Goal: Information Seeking & Learning: Learn about a topic

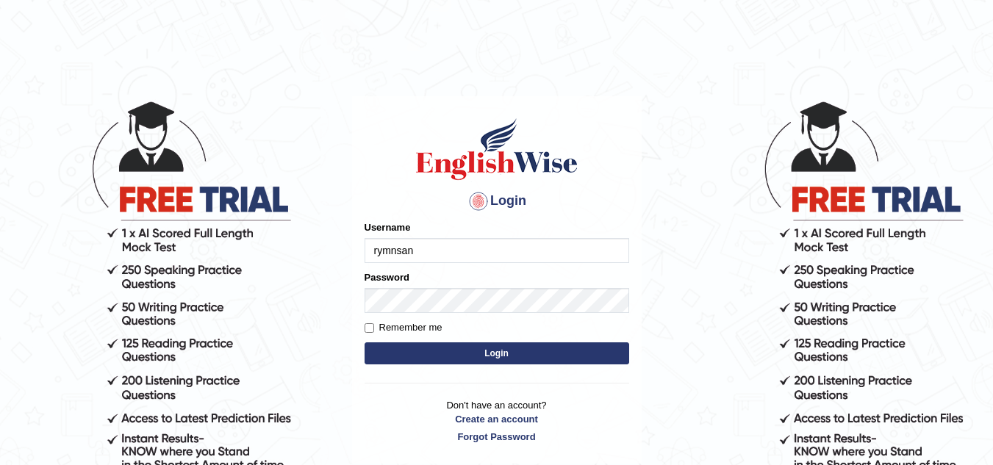
type input "rymnsan"
click at [363, 328] on div "Login Please fix the following errors: Username rymnsan Password Remember me Lo…" at bounding box center [497, 280] width 290 height 368
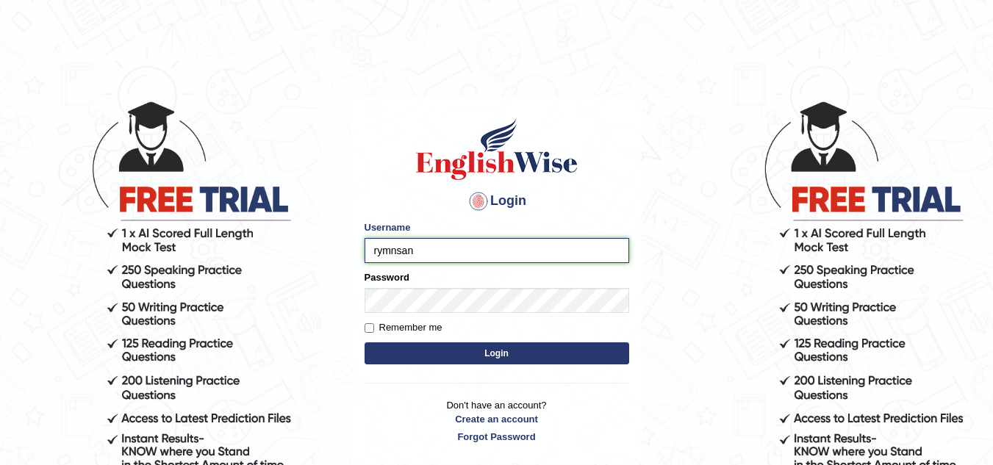
click at [427, 249] on input "rymnsan" at bounding box center [497, 250] width 265 height 25
click at [459, 351] on button "Login" at bounding box center [497, 354] width 265 height 22
click at [367, 333] on label "Remember me" at bounding box center [404, 328] width 78 height 15
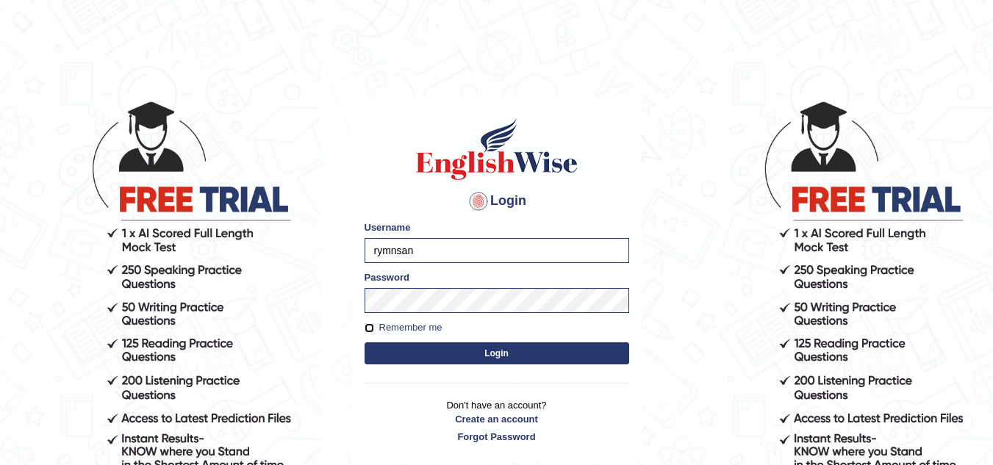
click at [367, 333] on input "Remember me" at bounding box center [370, 328] width 10 height 10
checkbox input "true"
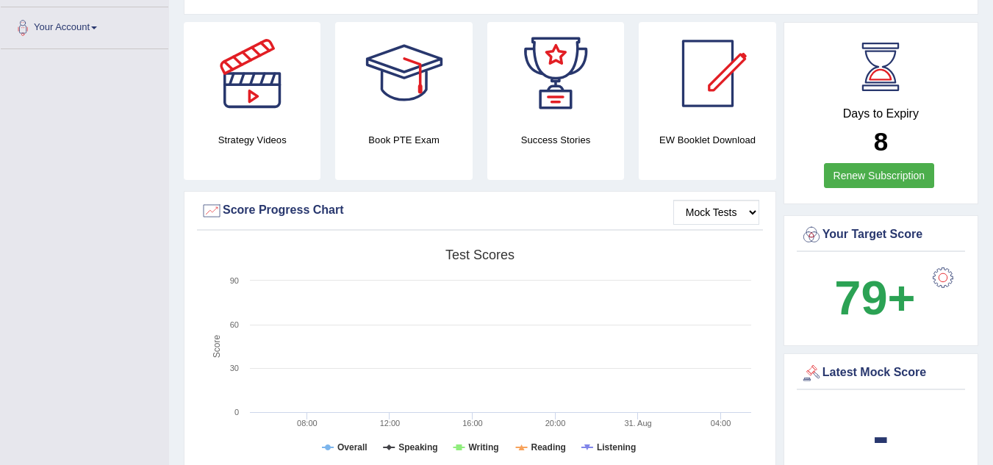
scroll to position [360, 0]
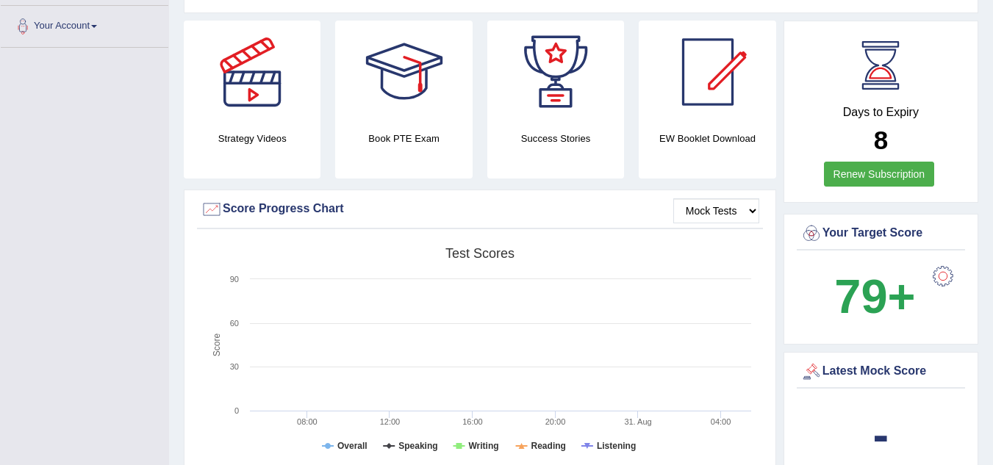
click at [947, 262] on div at bounding box center [942, 276] width 29 height 29
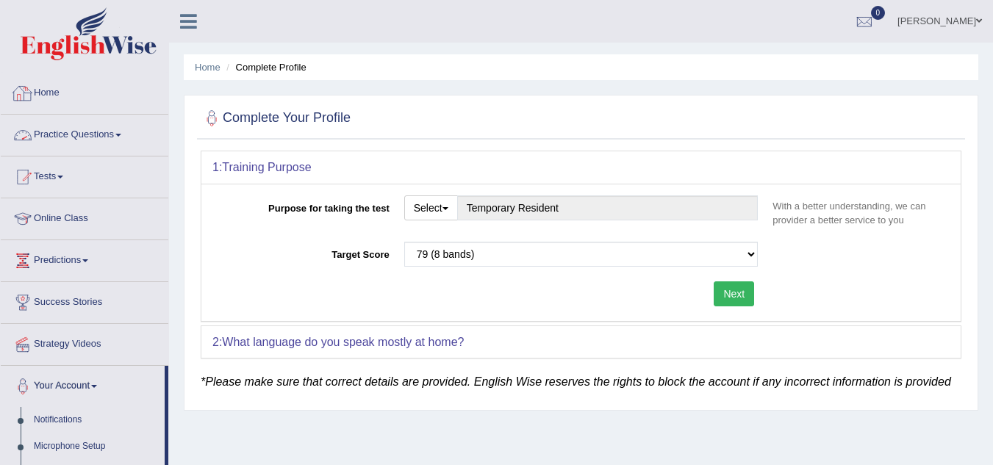
click at [54, 107] on link "Home" at bounding box center [85, 91] width 168 height 37
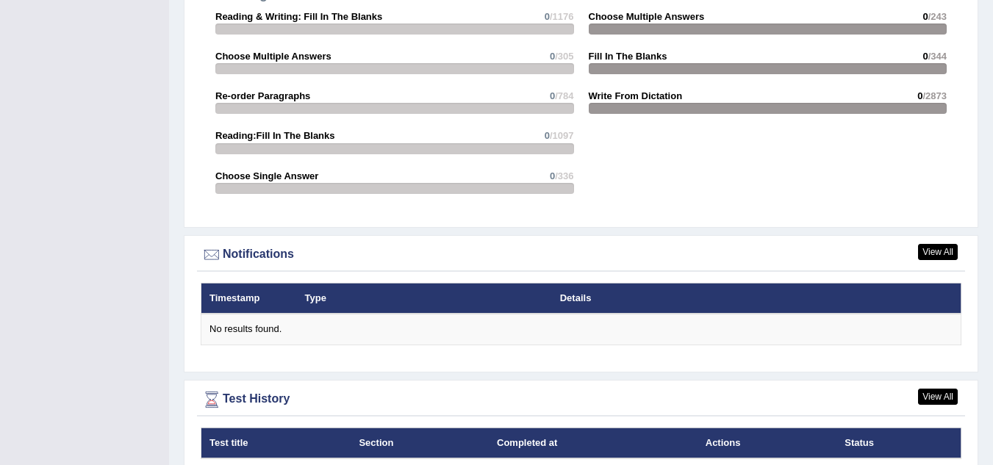
scroll to position [1575, 0]
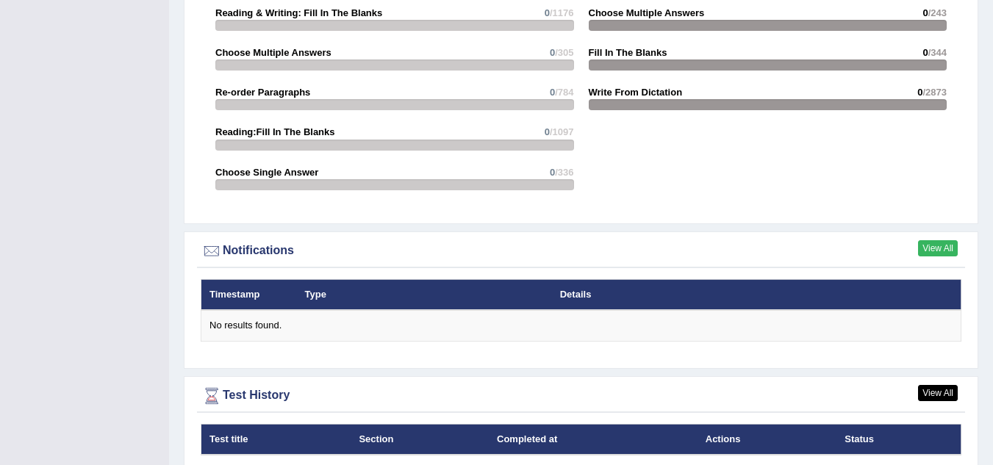
click at [946, 240] on link "View All" at bounding box center [938, 248] width 40 height 16
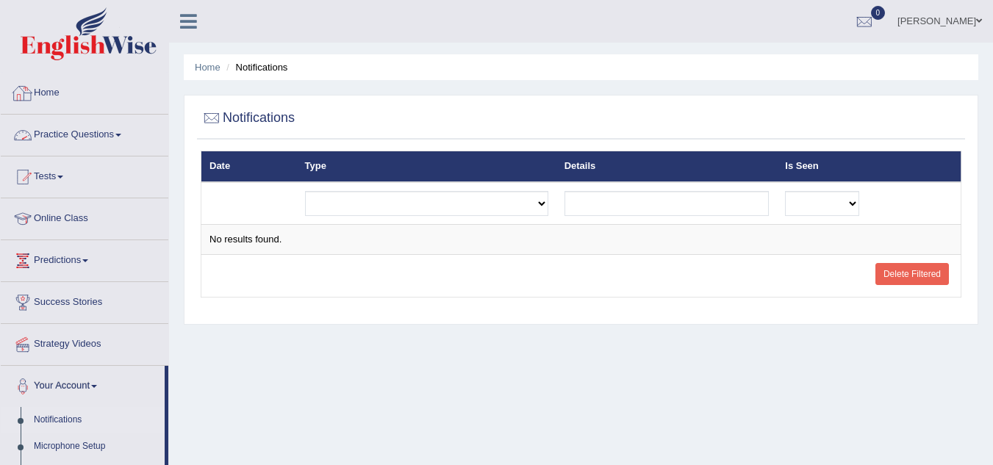
click at [68, 104] on link "Home" at bounding box center [85, 91] width 168 height 37
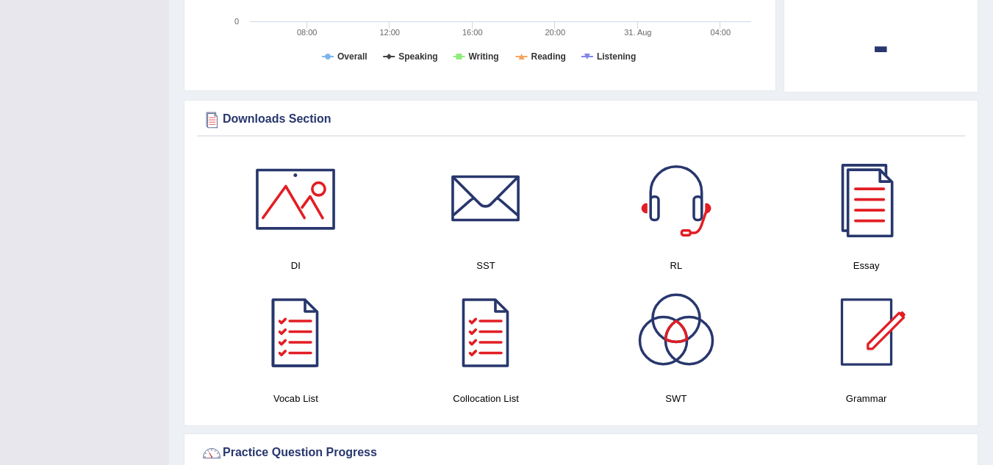
scroll to position [655, 0]
click at [283, 194] on div at bounding box center [295, 199] width 103 height 103
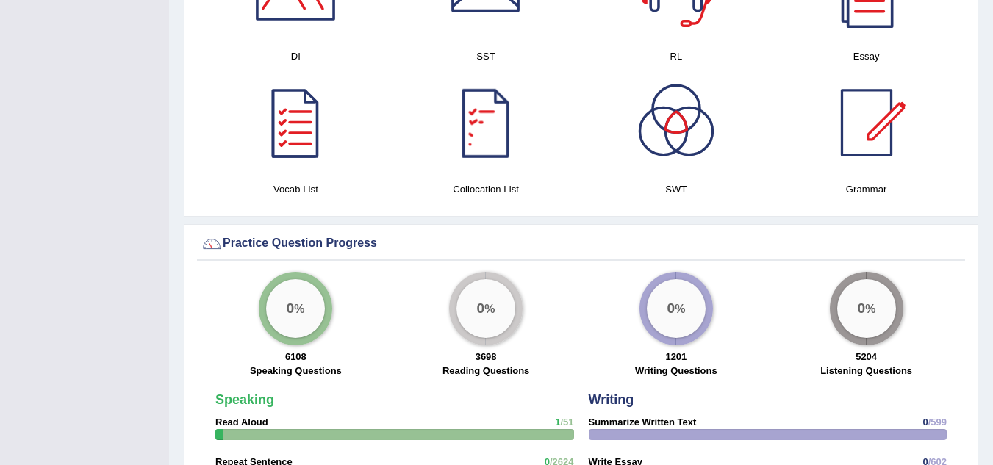
scroll to position [865, 0]
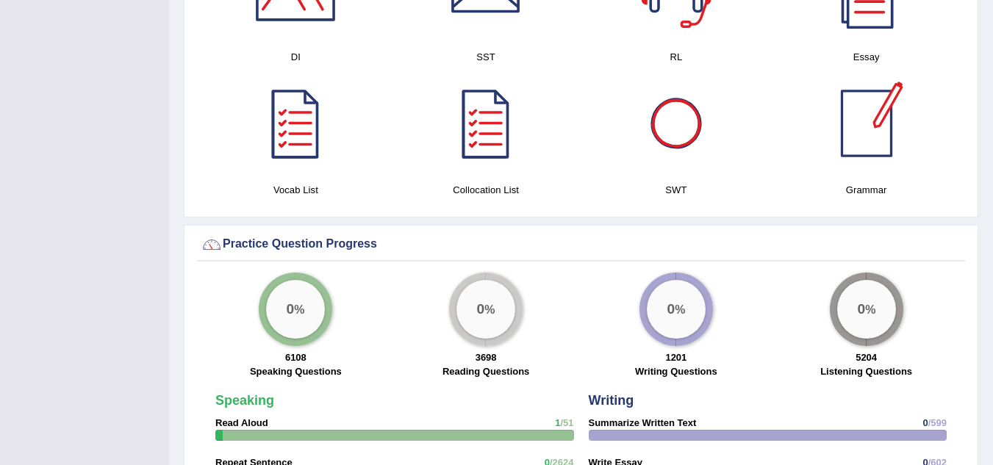
click at [884, 146] on div at bounding box center [866, 123] width 103 height 103
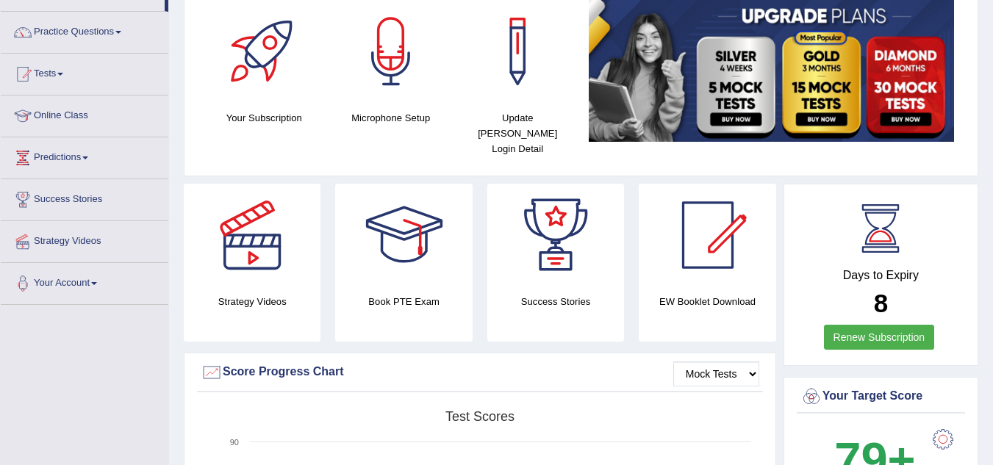
scroll to position [102, 0]
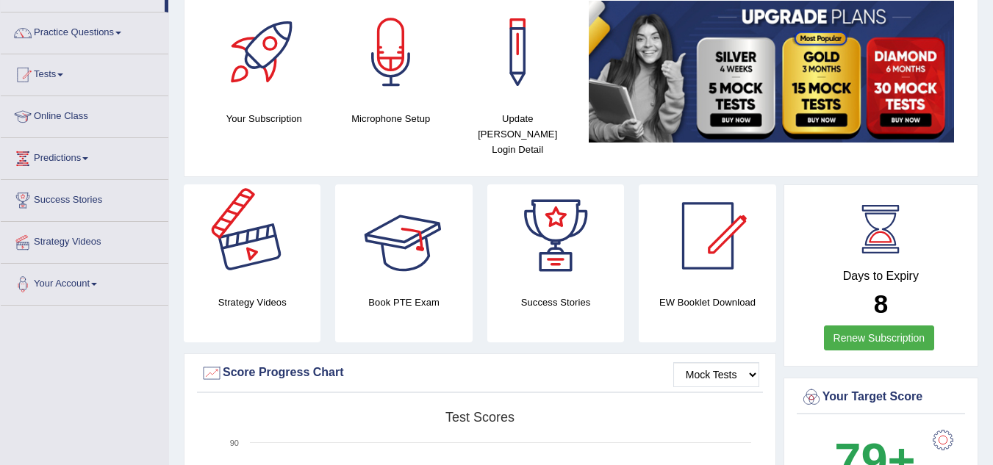
click at [257, 223] on div at bounding box center [252, 236] width 103 height 103
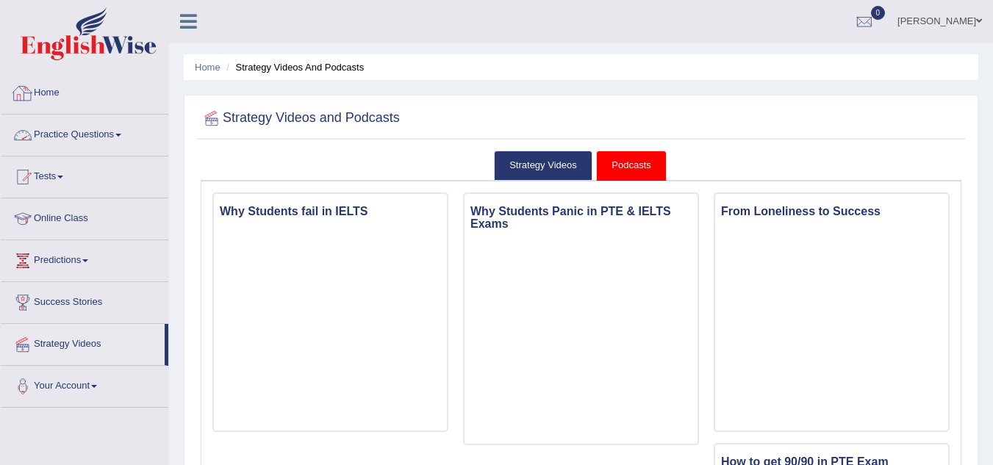
click at [85, 112] on li "Home" at bounding box center [85, 94] width 168 height 42
click at [58, 99] on link "Home" at bounding box center [83, 91] width 164 height 37
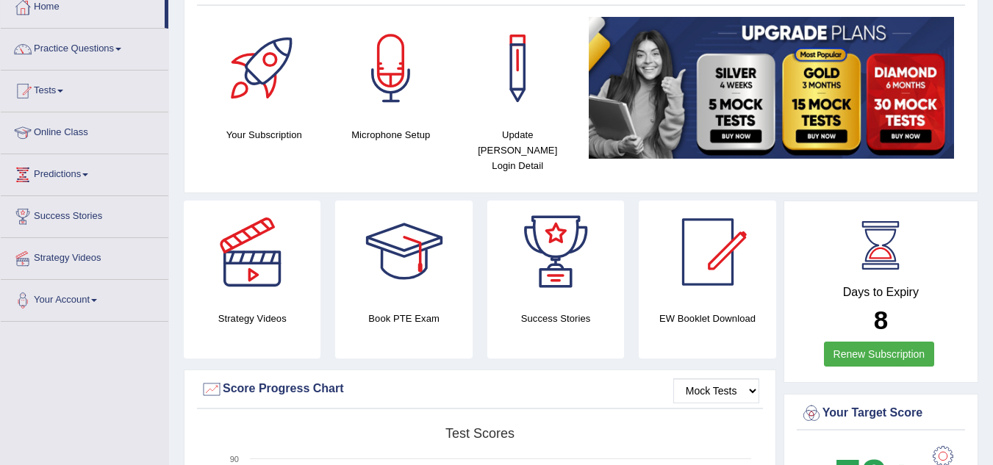
scroll to position [87, 0]
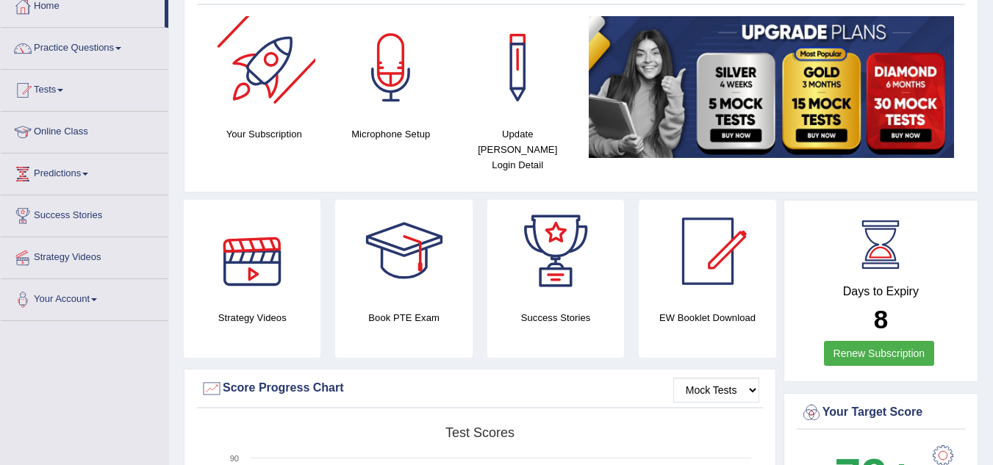
click at [253, 97] on div at bounding box center [263, 67] width 103 height 103
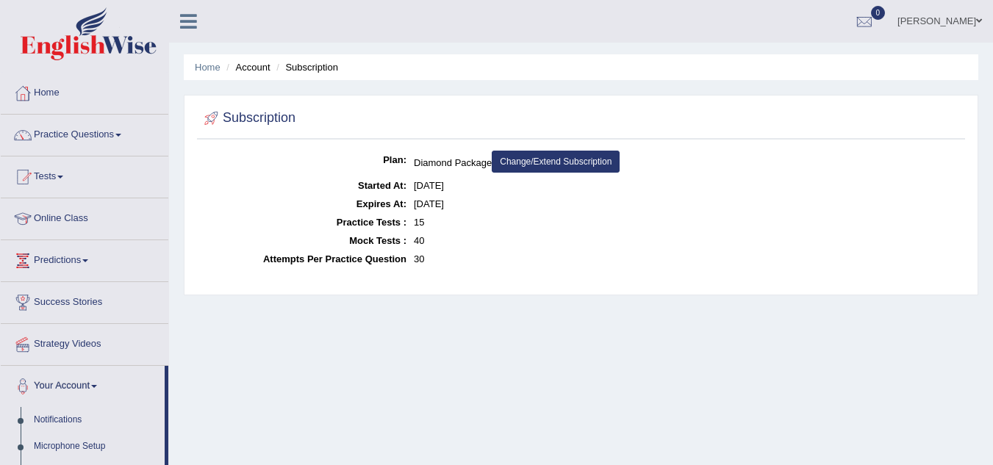
click at [205, 60] on ul "Home Account Subscription" at bounding box center [581, 67] width 795 height 26
click at [101, 135] on link "Practice Questions" at bounding box center [85, 133] width 168 height 37
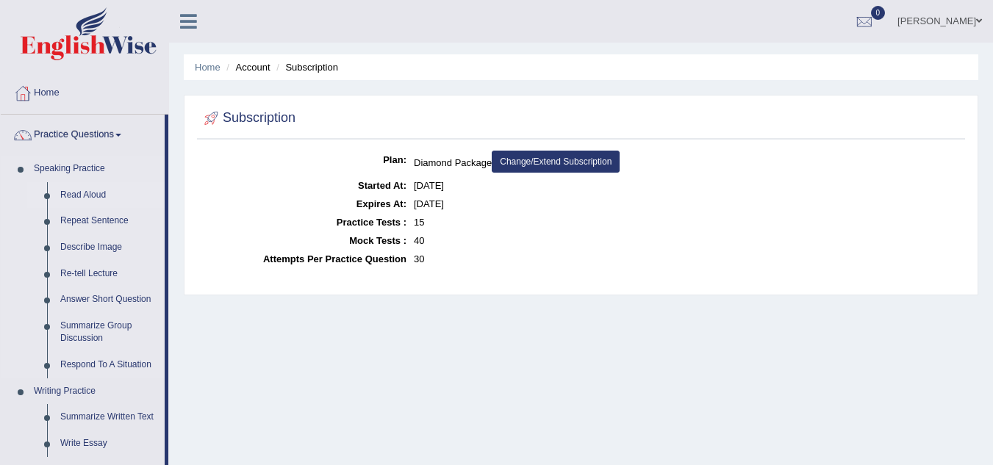
click at [86, 193] on link "Read Aloud" at bounding box center [109, 195] width 111 height 26
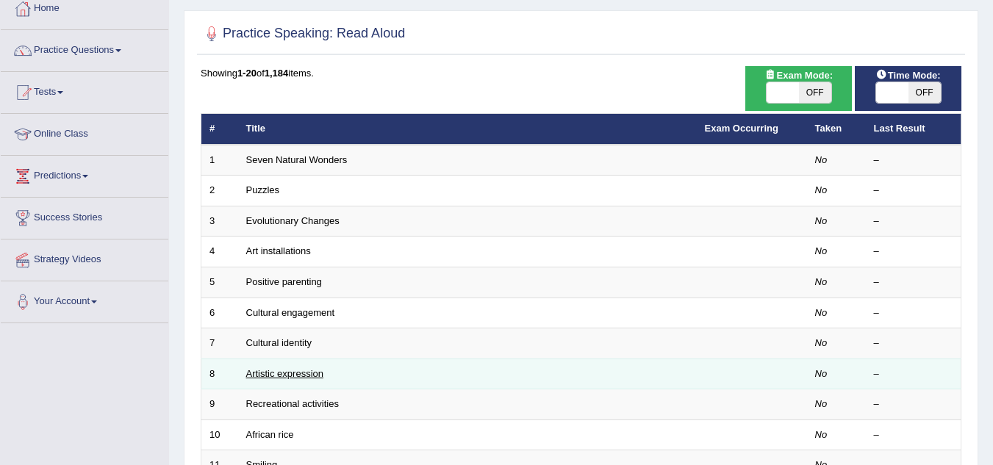
scroll to position [84, 0]
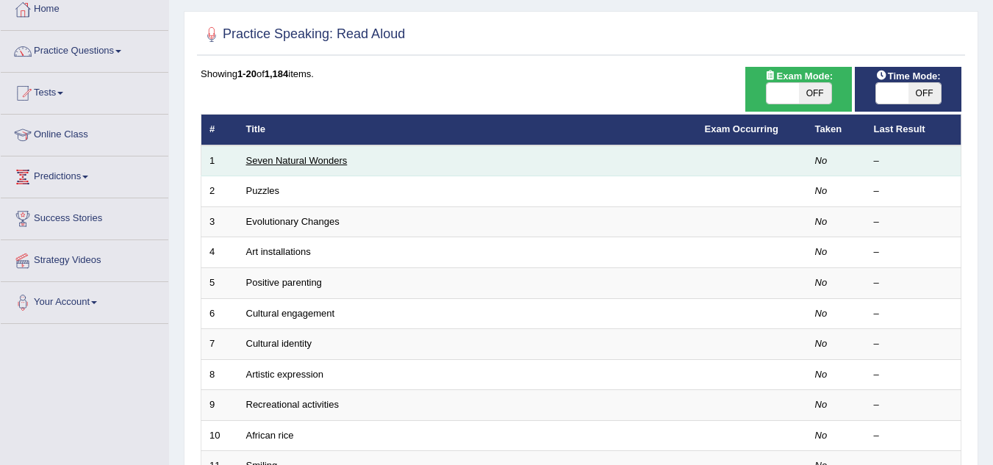
click at [311, 156] on link "Seven Natural Wonders" at bounding box center [296, 160] width 101 height 11
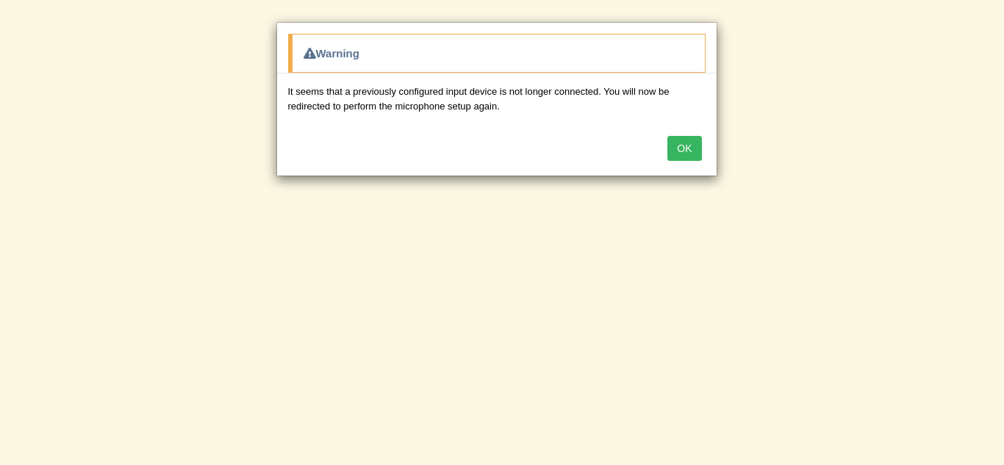
click at [353, 222] on div "Warning It seems that a previously configured input device is not longer connec…" at bounding box center [502, 232] width 1004 height 465
click at [687, 150] on button "OK" at bounding box center [684, 148] width 34 height 25
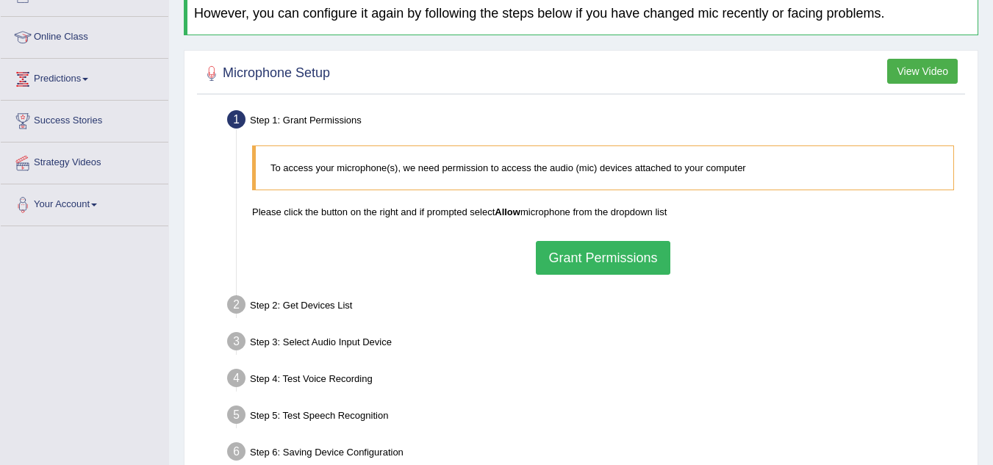
scroll to position [184, 0]
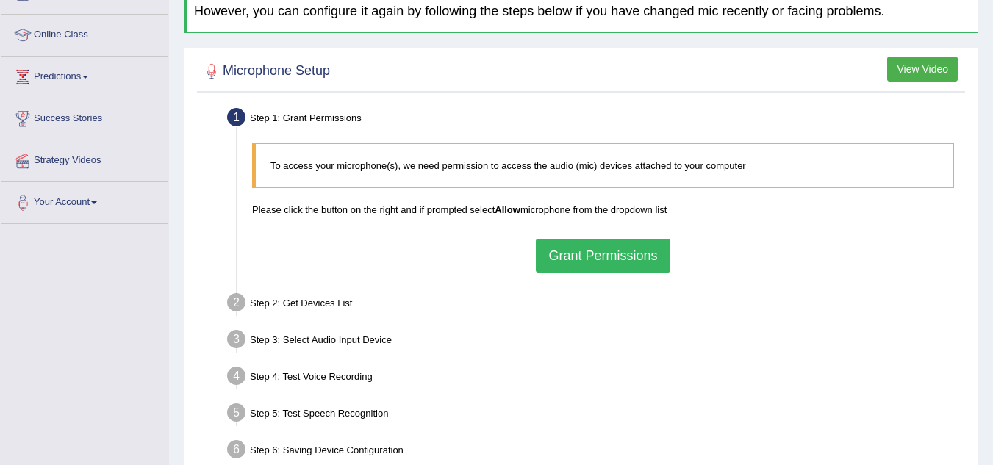
click at [611, 248] on button "Grant Permissions" at bounding box center [603, 256] width 134 height 34
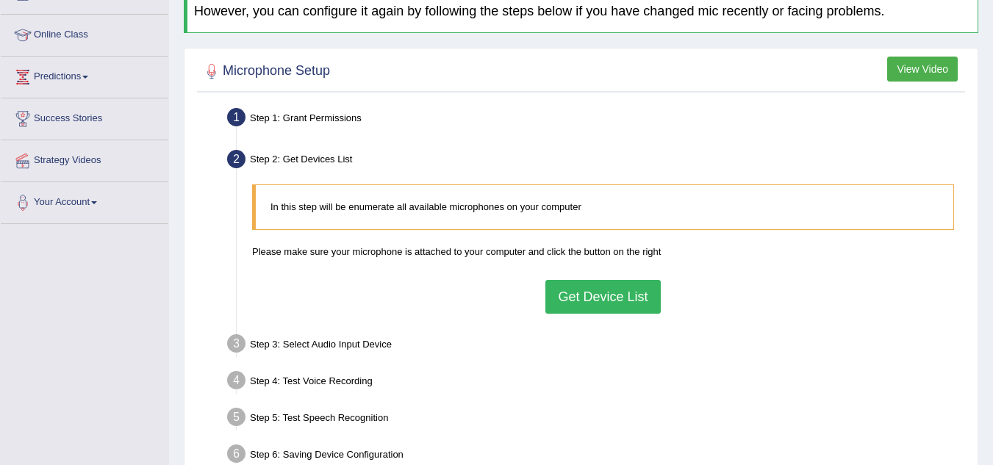
click at [597, 304] on button "Get Device List" at bounding box center [602, 297] width 115 height 34
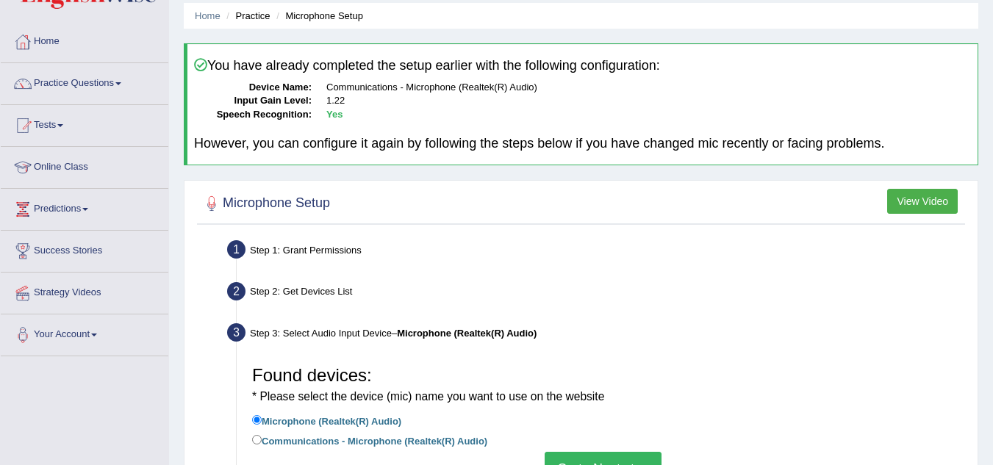
scroll to position [0, 0]
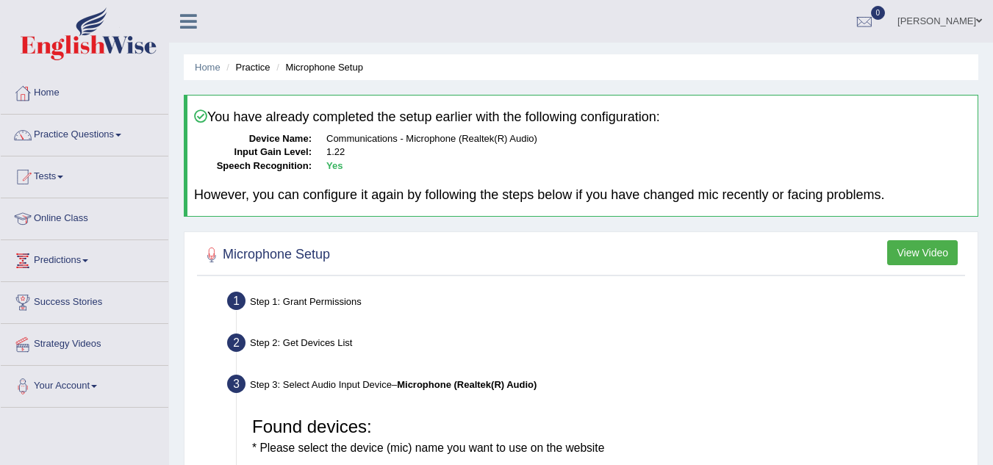
click at [904, 254] on button "View Video" at bounding box center [922, 252] width 71 height 25
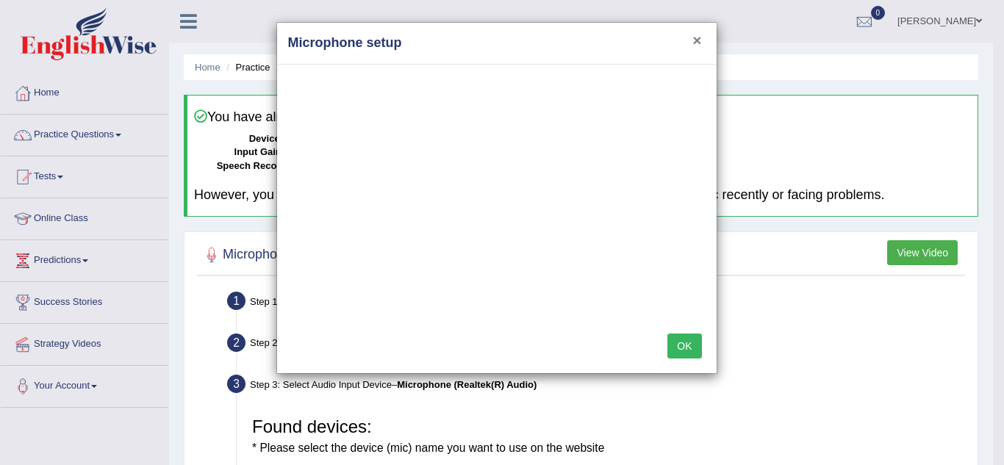
click at [695, 37] on button "×" at bounding box center [696, 39] width 9 height 15
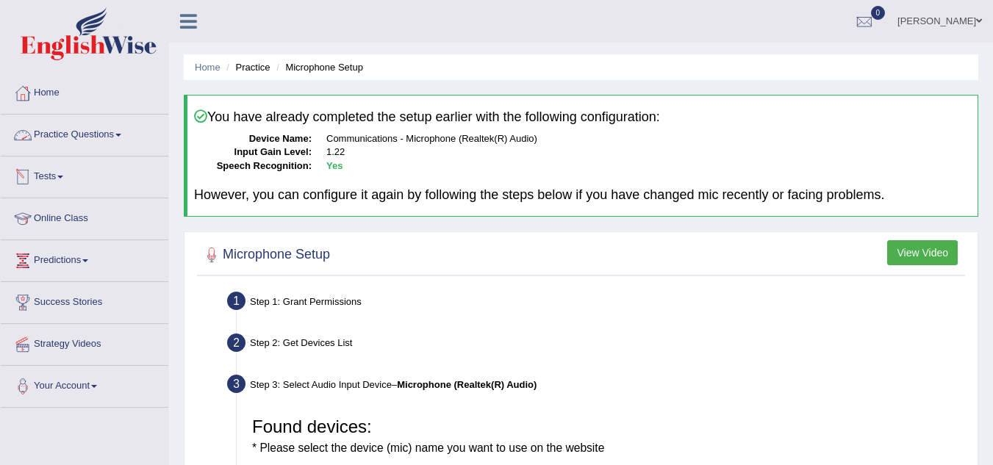
click at [110, 146] on link "Practice Questions" at bounding box center [85, 133] width 168 height 37
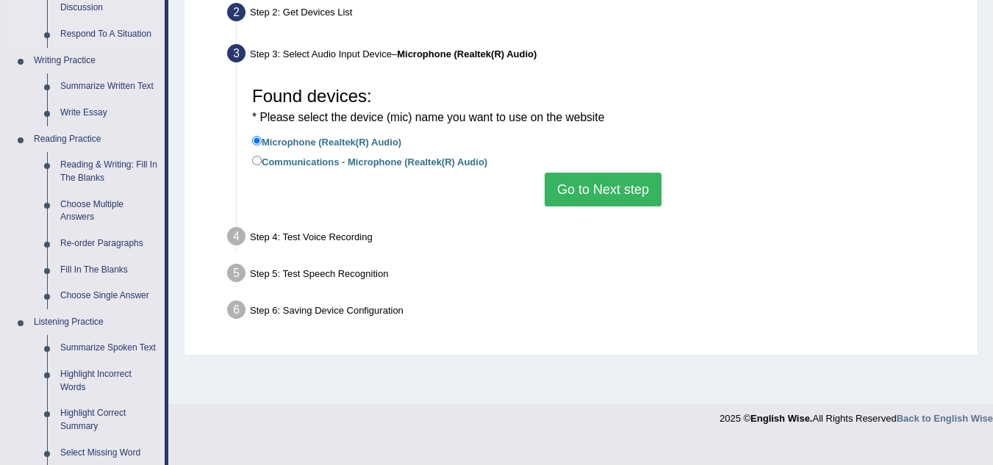
scroll to position [330, 0]
click at [82, 176] on link "Reading & Writing: Fill In The Blanks" at bounding box center [109, 172] width 111 height 39
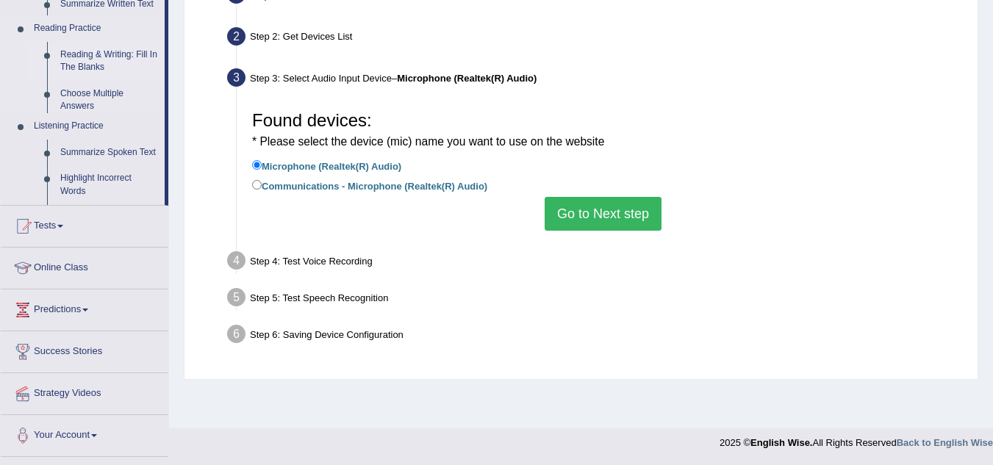
scroll to position [307, 0]
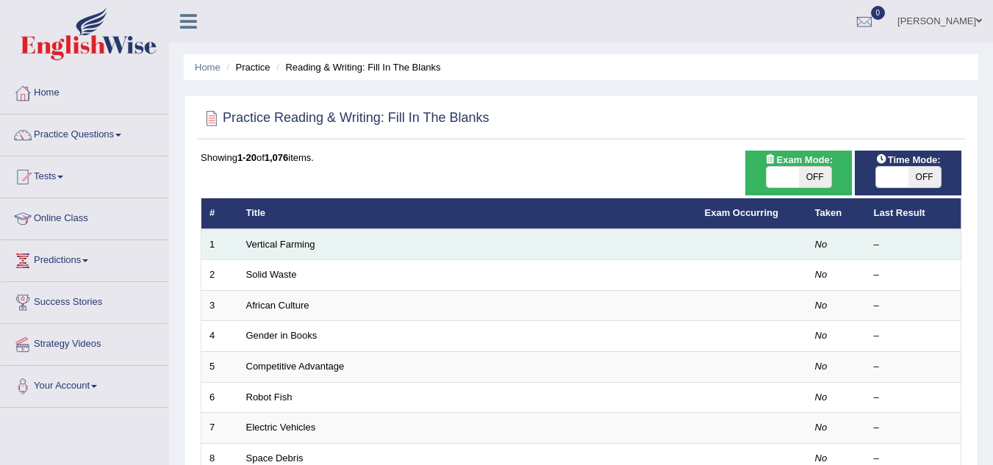
click at [449, 257] on td "Vertical Farming" at bounding box center [467, 244] width 459 height 31
click at [396, 248] on td "Vertical Farming" at bounding box center [467, 244] width 459 height 31
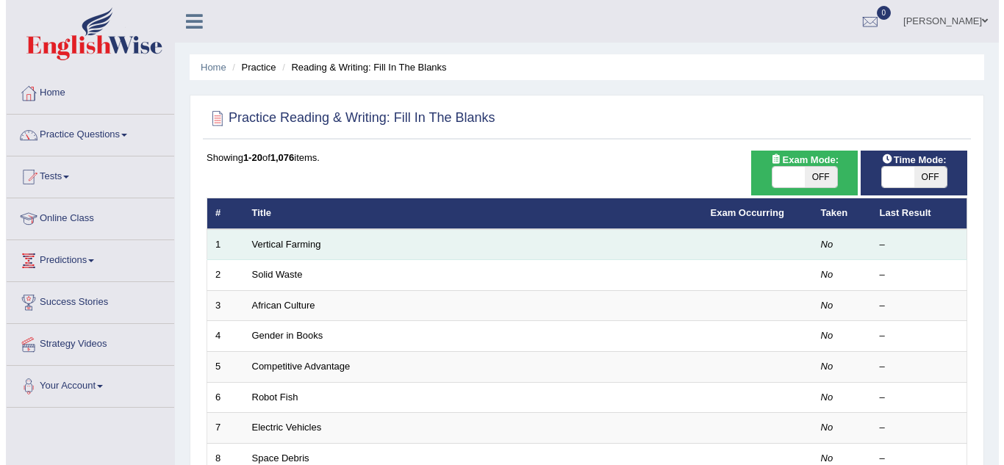
scroll to position [4, 0]
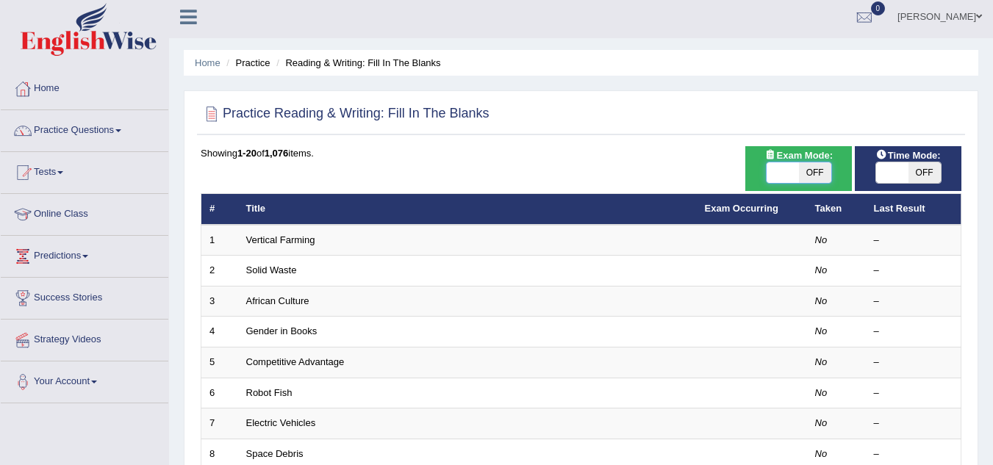
click at [788, 168] on span at bounding box center [783, 172] width 32 height 21
checkbox input "true"
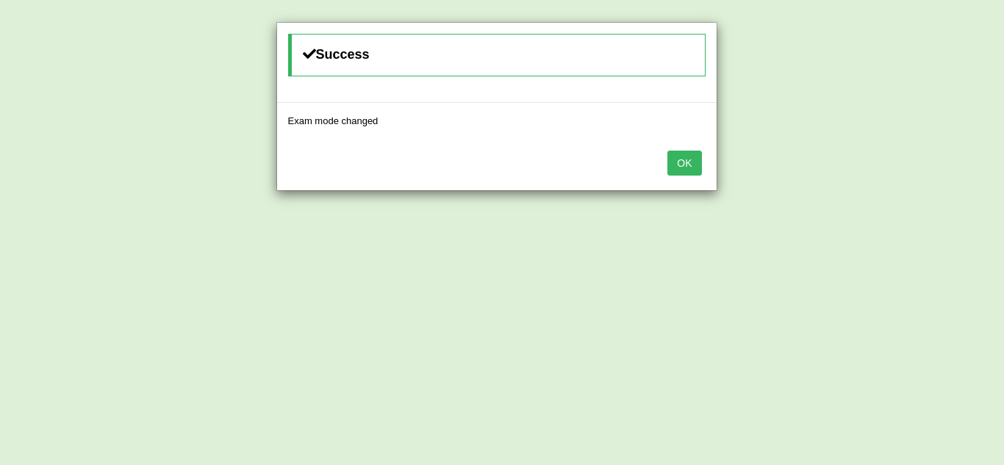
click at [686, 165] on button "OK" at bounding box center [684, 163] width 34 height 25
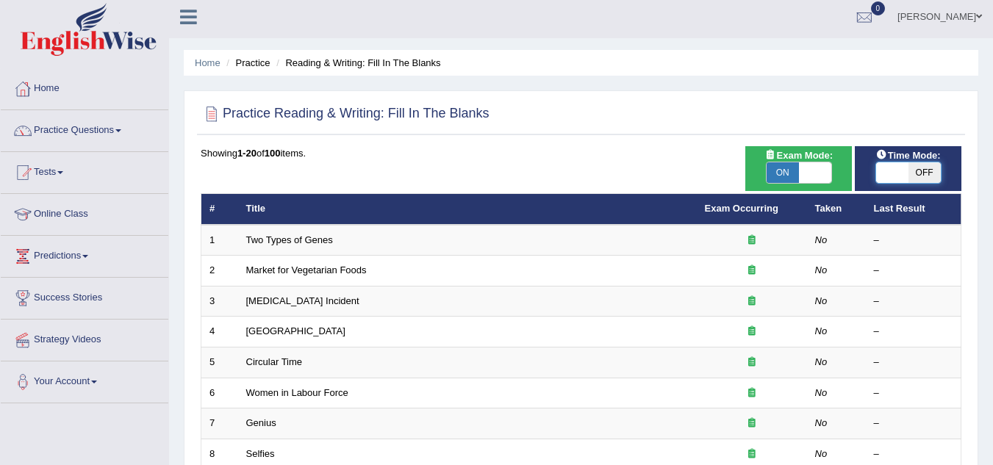
click at [889, 169] on span at bounding box center [892, 172] width 32 height 21
checkbox input "true"
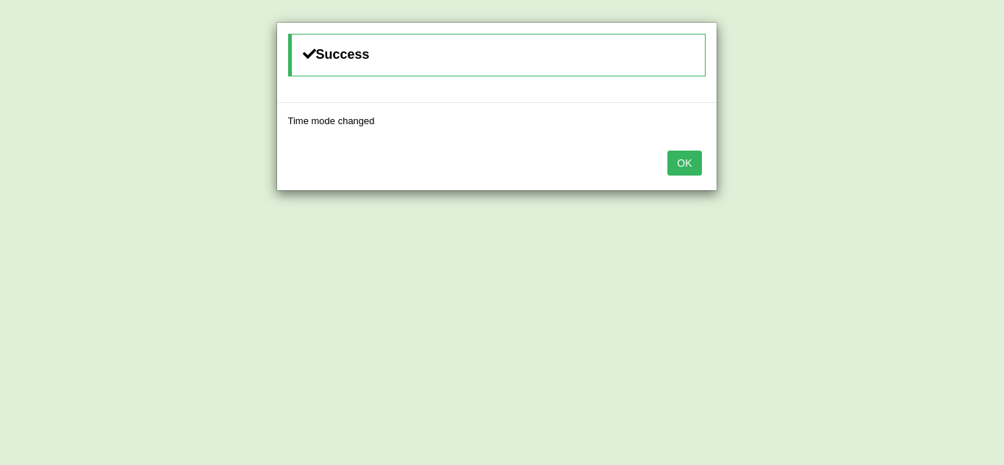
click at [694, 163] on button "OK" at bounding box center [684, 163] width 34 height 25
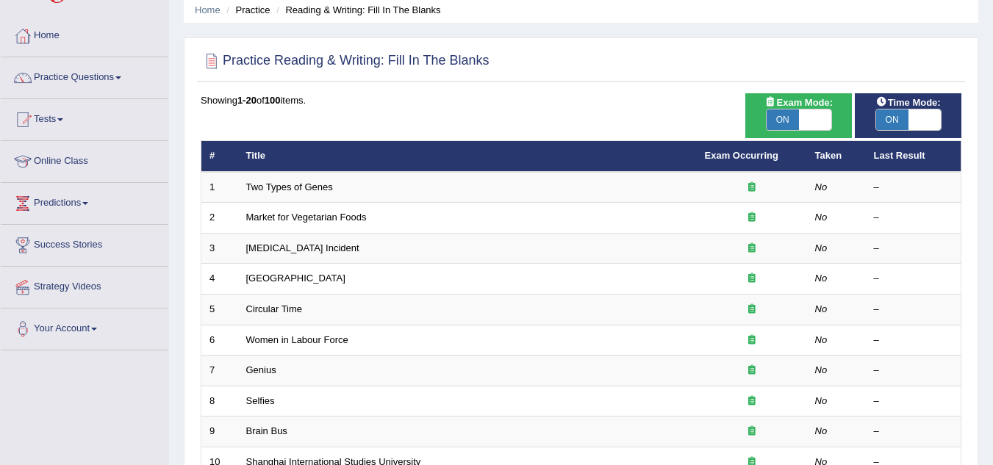
scroll to position [60, 0]
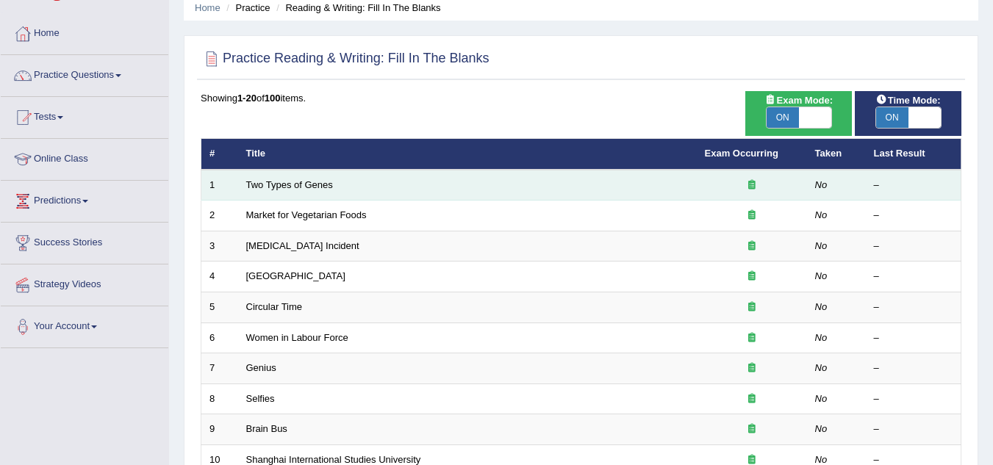
click at [680, 185] on td "Two Types of Genes" at bounding box center [467, 185] width 459 height 31
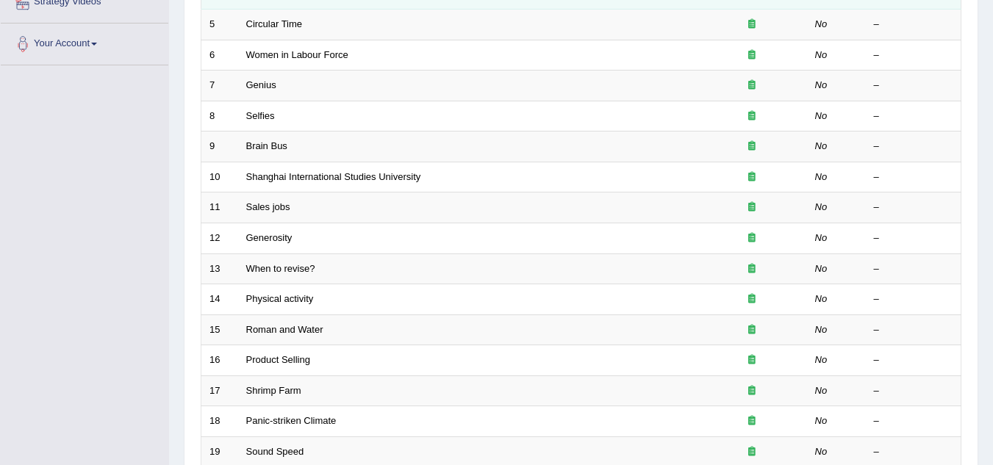
scroll to position [508, 0]
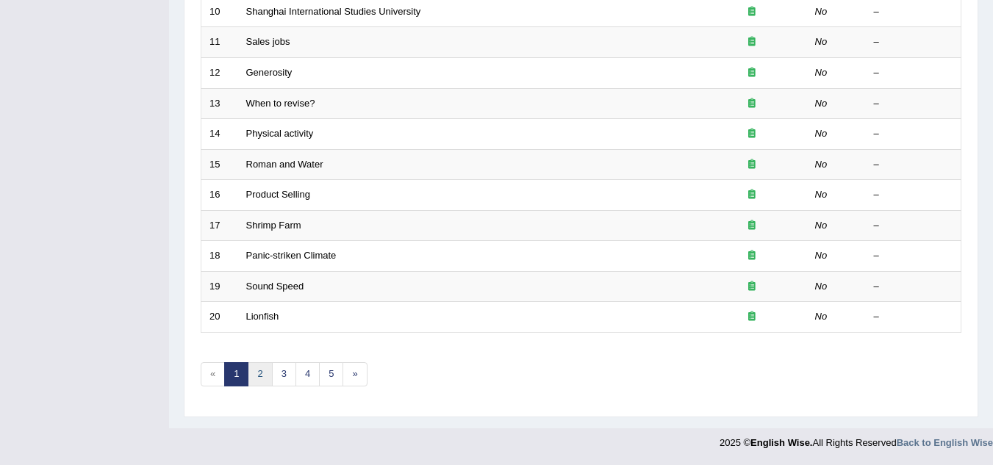
click at [259, 372] on link "2" at bounding box center [260, 374] width 24 height 24
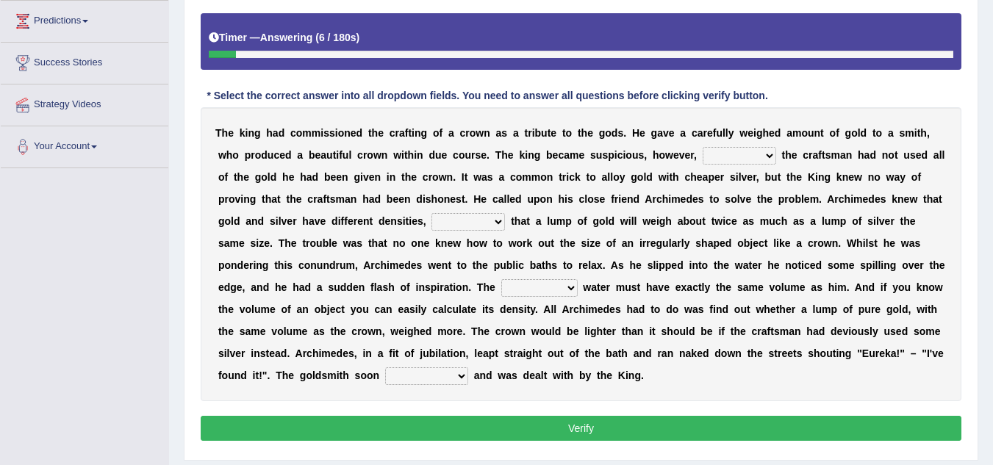
scroll to position [239, 0]
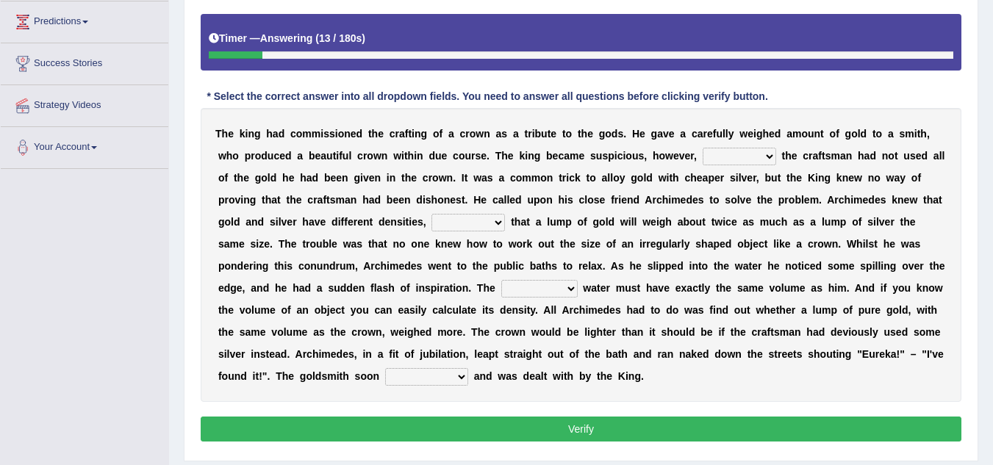
click at [767, 154] on select "if whether thus that" at bounding box center [740, 157] width 74 height 18
select select "if"
click at [703, 148] on select "if whether thus that" at bounding box center [740, 157] width 74 height 18
click at [495, 220] on select "meaning meant means to mean" at bounding box center [469, 223] width 74 height 18
select select "to mean"
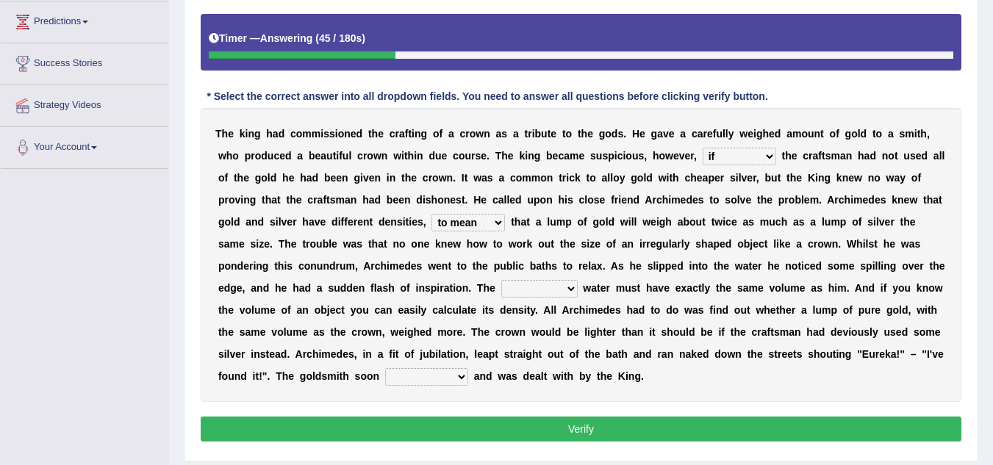
click at [432, 214] on select "meaning meant means to mean" at bounding box center [469, 223] width 74 height 18
click at [569, 289] on select "submerged disposed diagnosed displaced" at bounding box center [539, 289] width 76 height 18
select select "diagnosed"
click at [501, 280] on select "submerged disposed diagnosed displaced" at bounding box center [539, 289] width 76 height 18
click at [471, 374] on b at bounding box center [471, 377] width 6 height 12
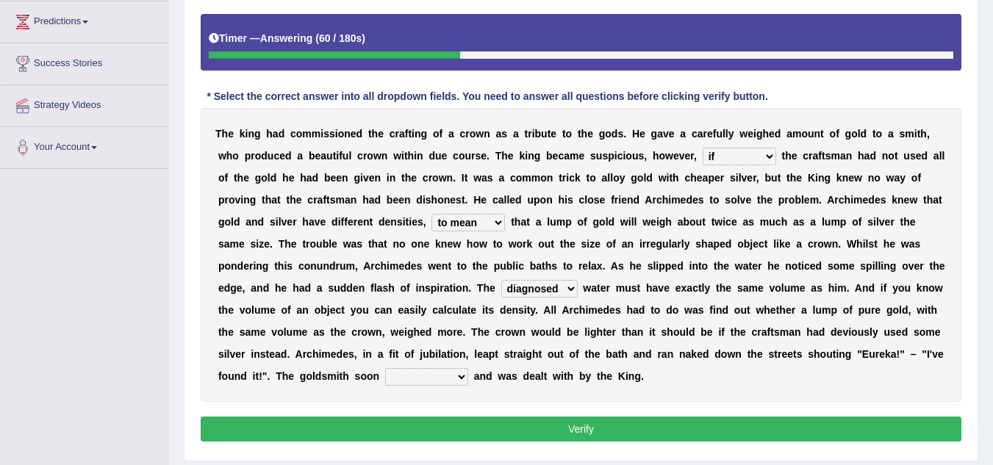
click at [455, 376] on select "conjured contradicted confessed condemned" at bounding box center [426, 377] width 83 height 18
select select "conjured"
click at [385, 368] on select "conjured contradicted confessed condemned" at bounding box center [426, 377] width 83 height 18
click at [443, 426] on button "Verify" at bounding box center [581, 429] width 761 height 25
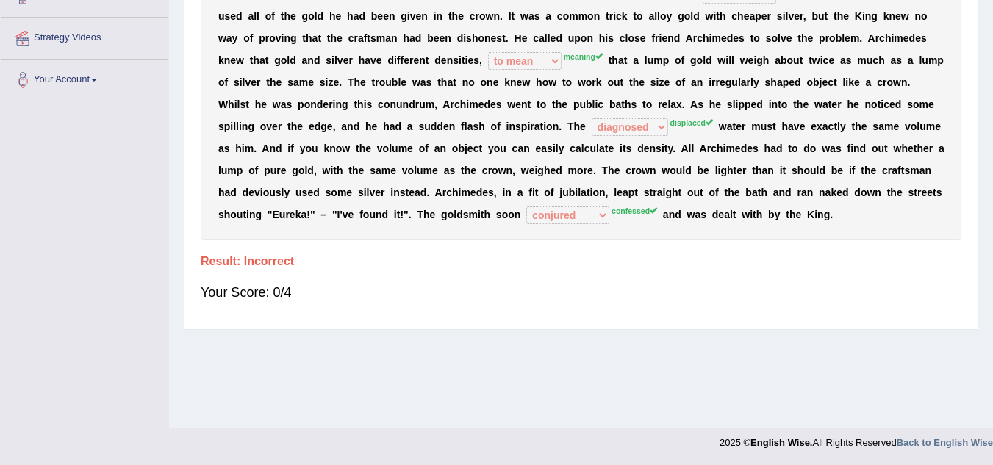
scroll to position [0, 0]
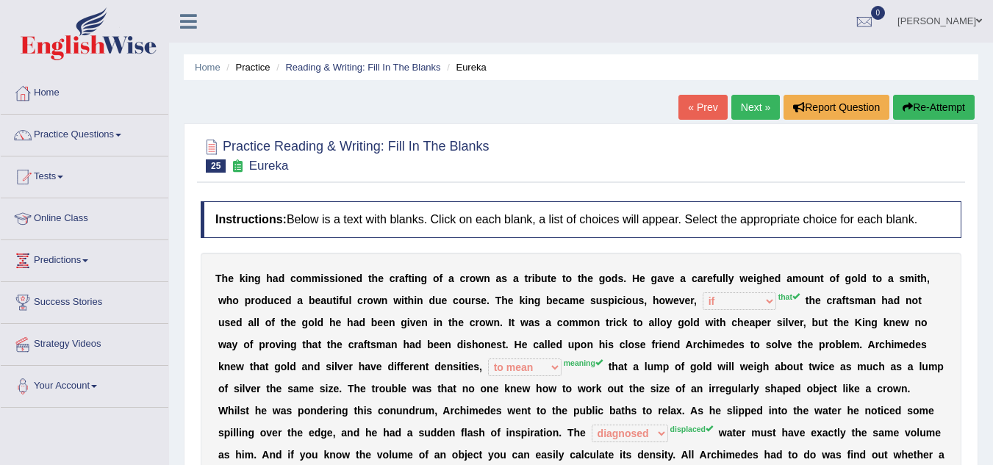
click at [695, 107] on link "« Prev" at bounding box center [703, 107] width 49 height 25
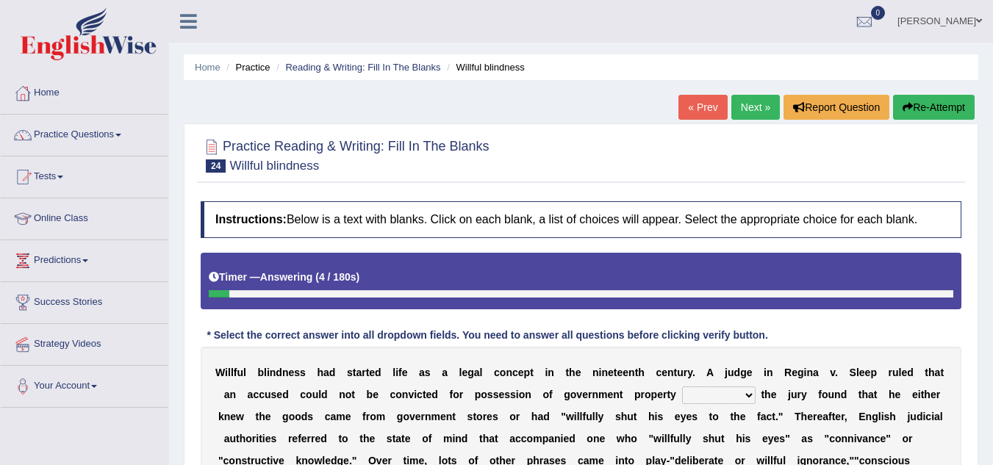
click at [702, 109] on link "« Prev" at bounding box center [703, 107] width 49 height 25
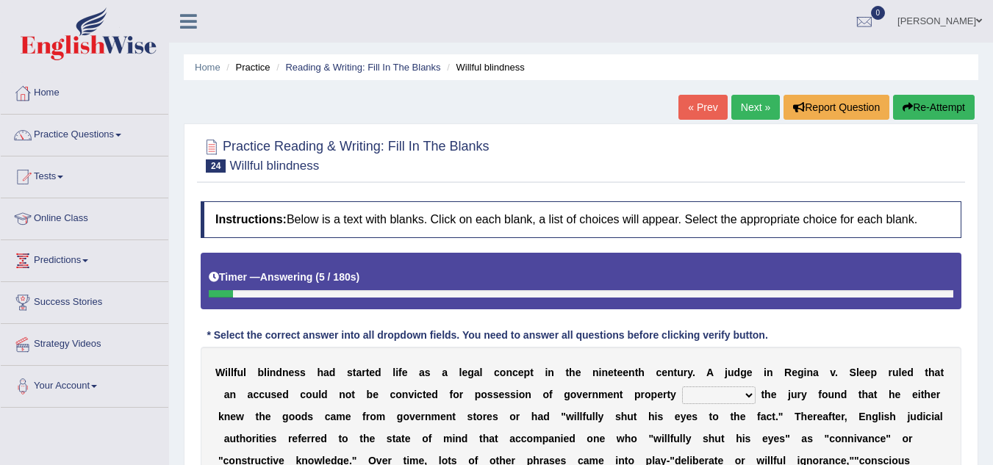
click at [702, 109] on link "« Prev" at bounding box center [703, 107] width 49 height 25
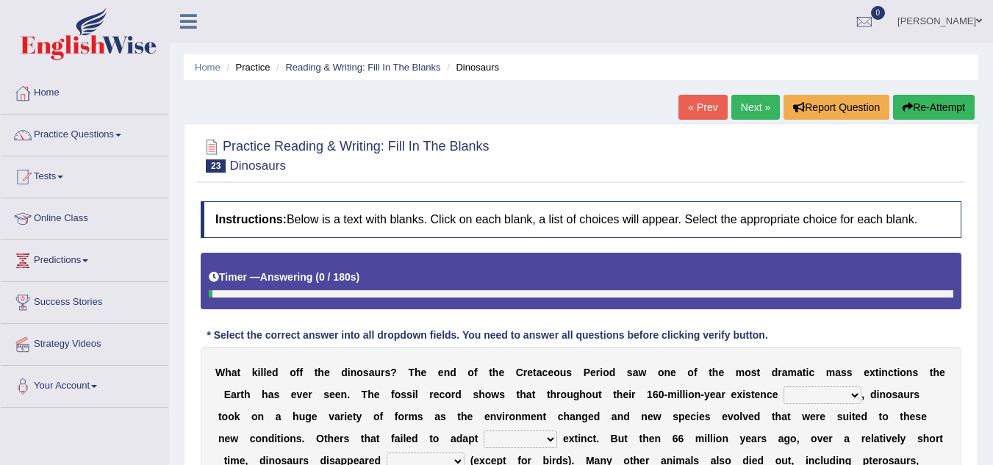
click at [702, 109] on link "« Prev" at bounding box center [703, 107] width 49 height 25
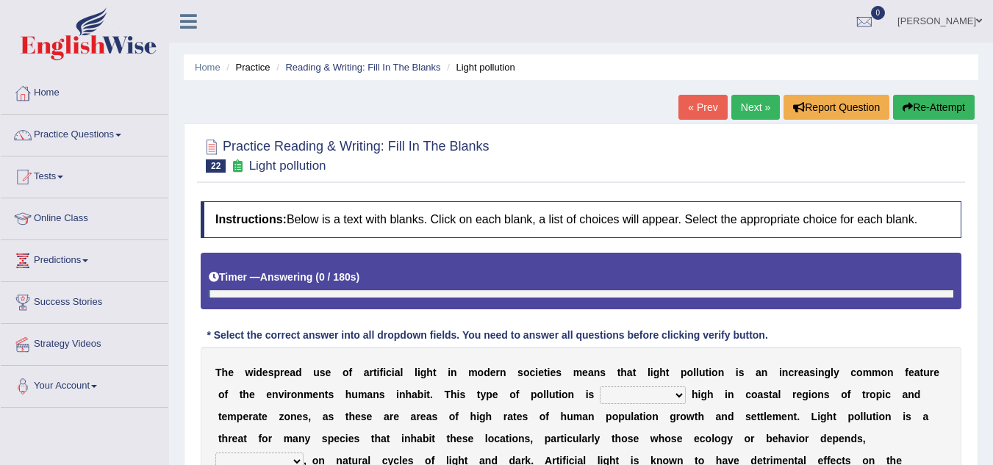
click at [702, 109] on link "« Prev" at bounding box center [703, 107] width 49 height 25
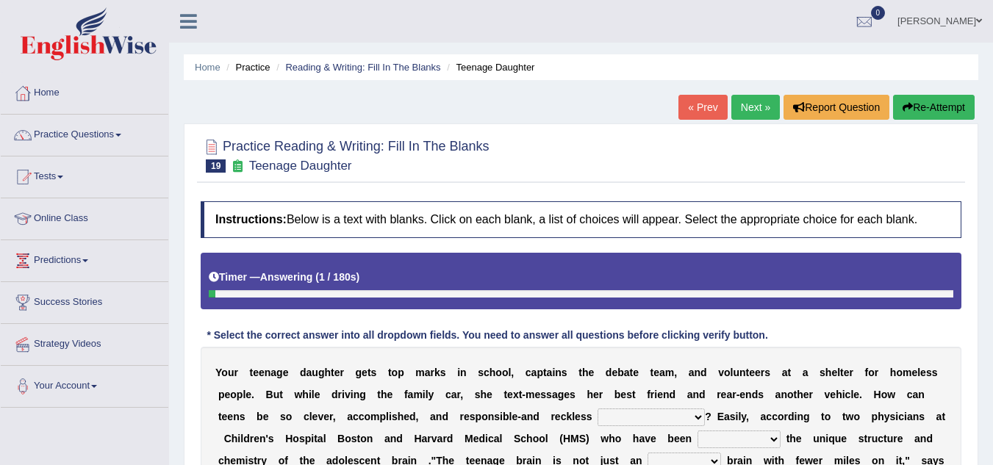
click at [906, 104] on icon "button" at bounding box center [908, 107] width 10 height 10
click at [686, 108] on link "« Prev" at bounding box center [703, 107] width 49 height 25
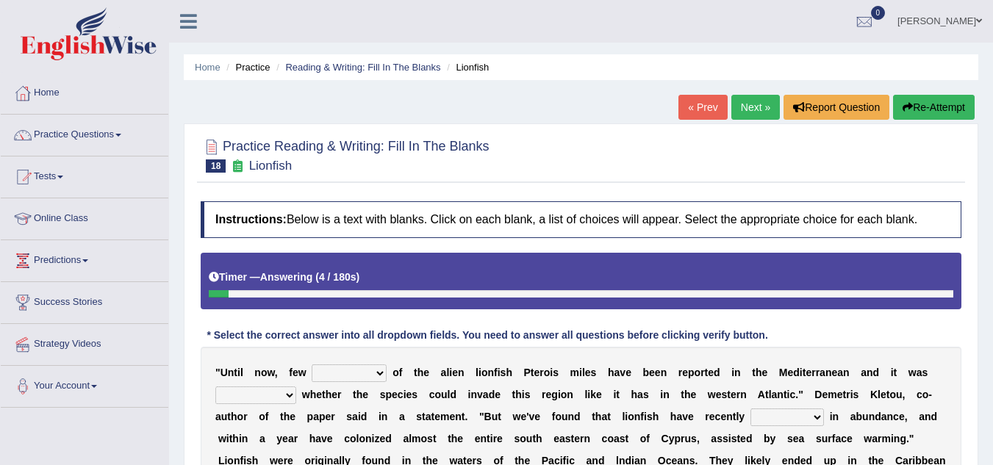
click at [695, 110] on link "« Prev" at bounding box center [703, 107] width 49 height 25
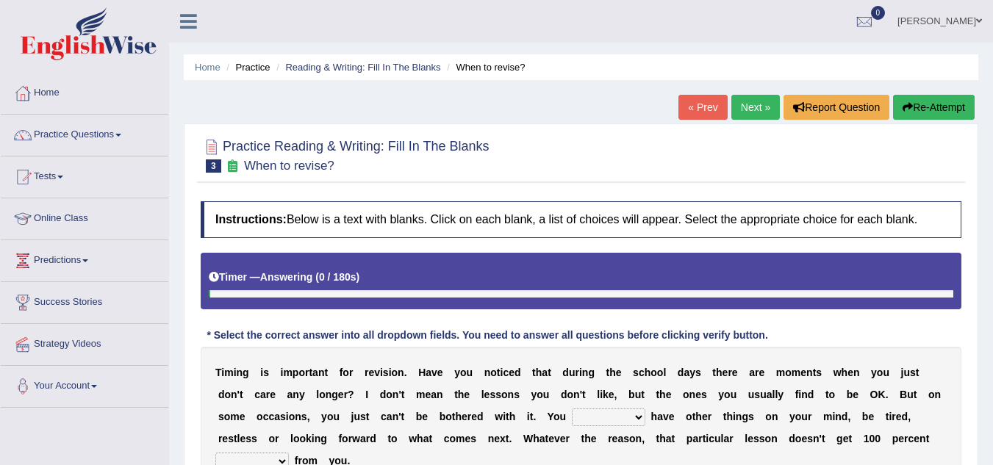
click at [695, 110] on link "« Prev" at bounding box center [703, 107] width 49 height 25
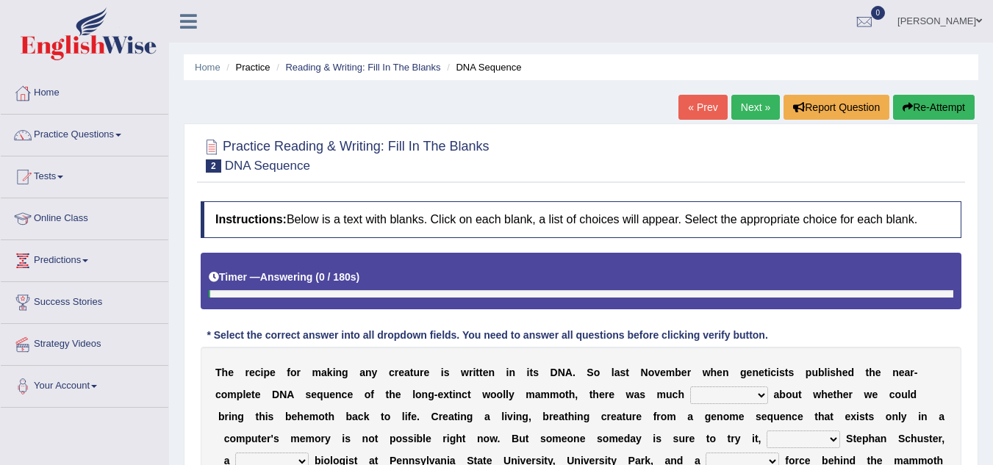
click at [695, 110] on link "« Prev" at bounding box center [703, 107] width 49 height 25
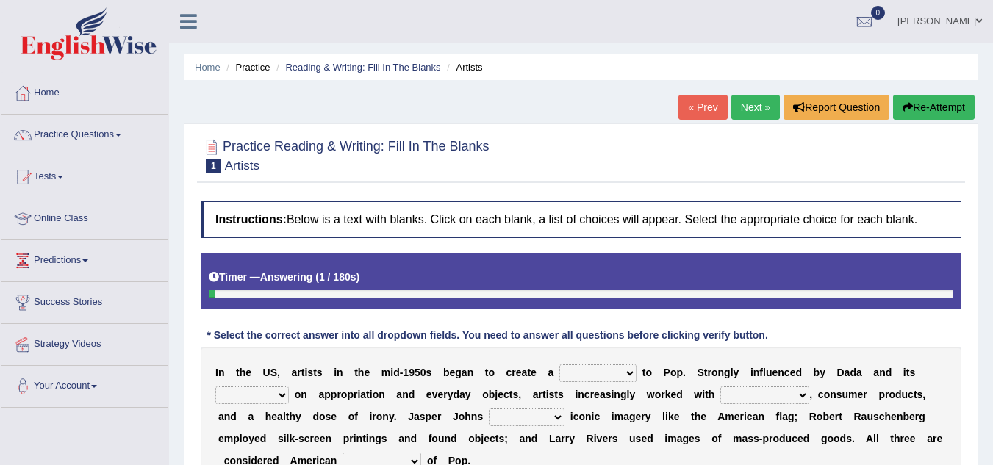
click at [695, 110] on link "« Prev" at bounding box center [703, 107] width 49 height 25
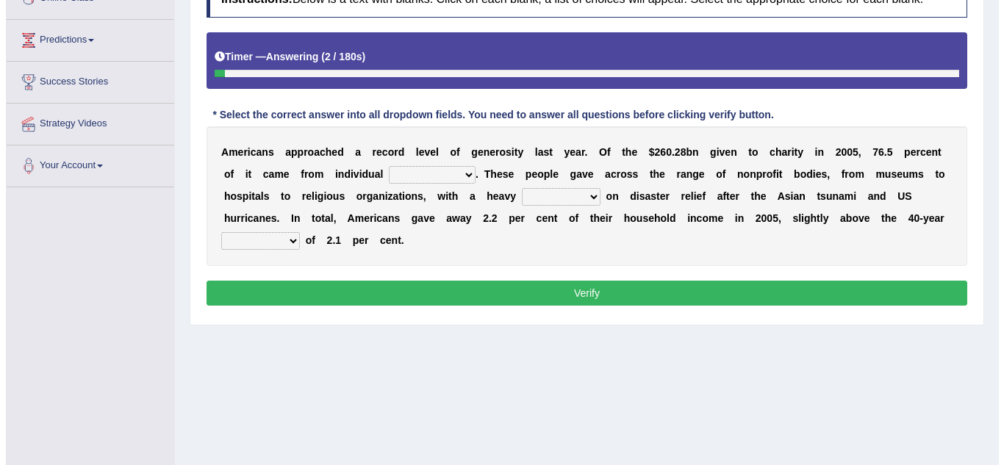
scroll to position [229, 0]
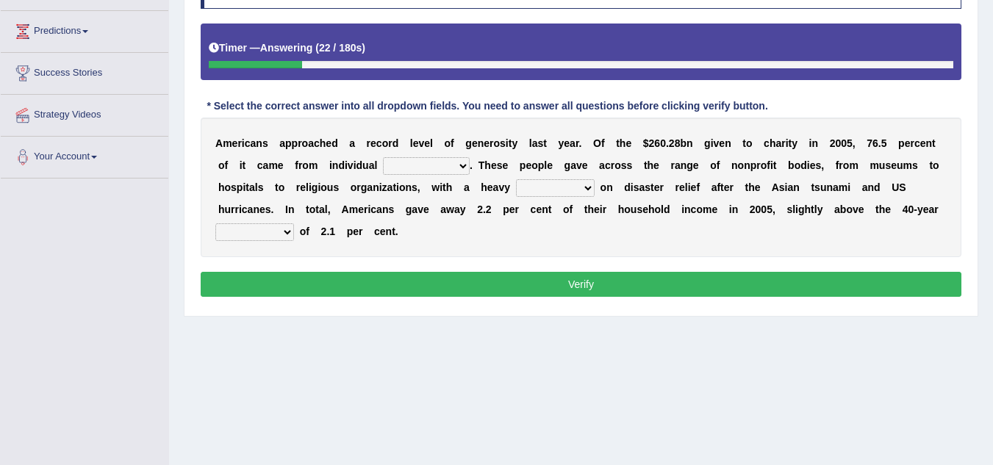
click at [465, 166] on select "donors accounts businessmen honors" at bounding box center [426, 166] width 87 height 18
select select "accounts"
click at [383, 157] on select "donors accounts businessmen honors" at bounding box center [426, 166] width 87 height 18
click at [583, 191] on select "analysis imagination emphasis hypothesis" at bounding box center [555, 188] width 79 height 18
select select "imagination"
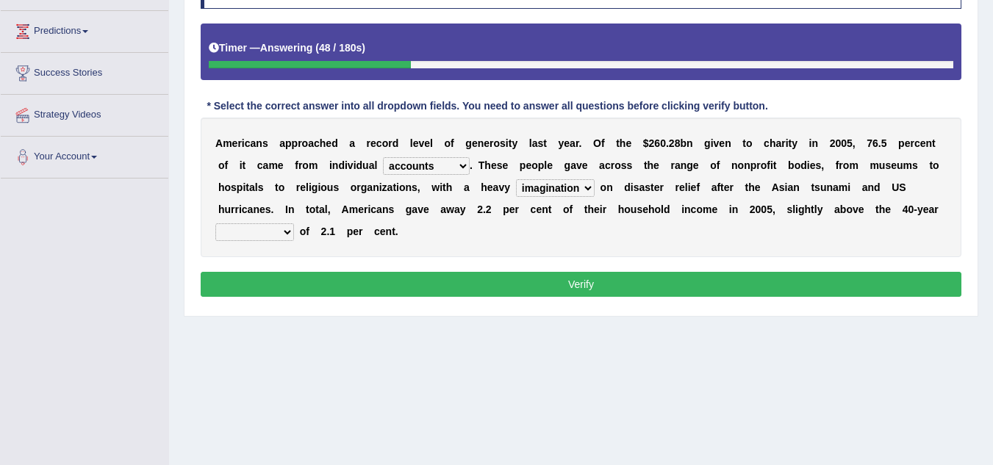
click at [516, 179] on select "analysis imagination emphasis hypothesis" at bounding box center [555, 188] width 79 height 18
click at [282, 235] on select "coverage average indebtness sovereignty" at bounding box center [254, 232] width 79 height 18
select select "average"
click at [215, 223] on select "coverage average indebtness sovereignty" at bounding box center [254, 232] width 79 height 18
click at [286, 286] on button "Verify" at bounding box center [581, 284] width 761 height 25
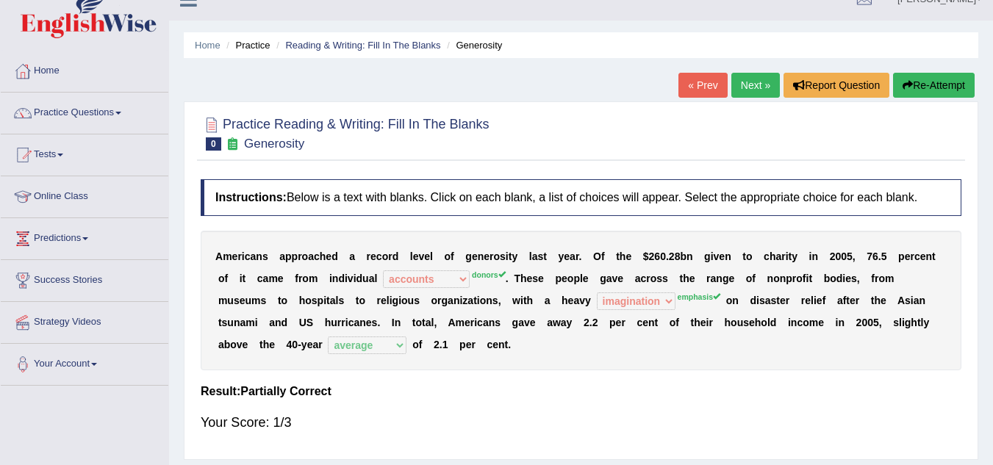
scroll to position [21, 0]
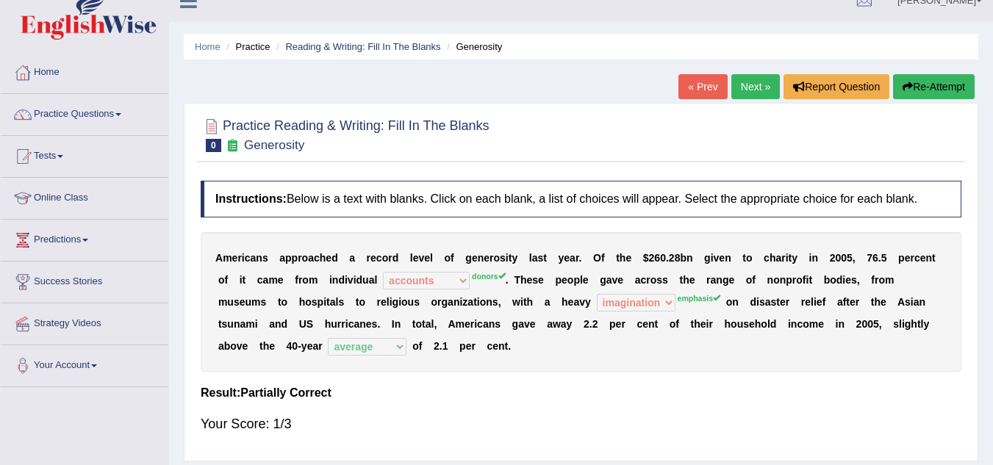
click at [745, 90] on link "Next »" at bounding box center [755, 86] width 49 height 25
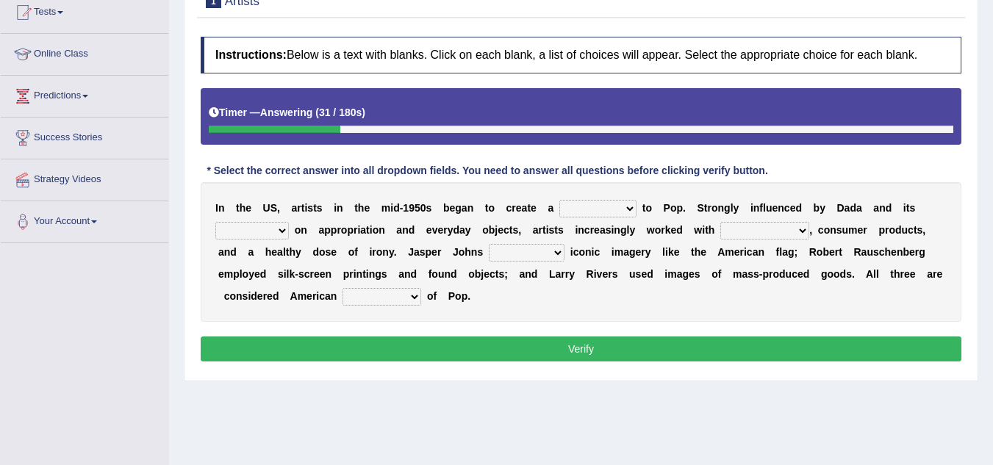
scroll to position [165, 0]
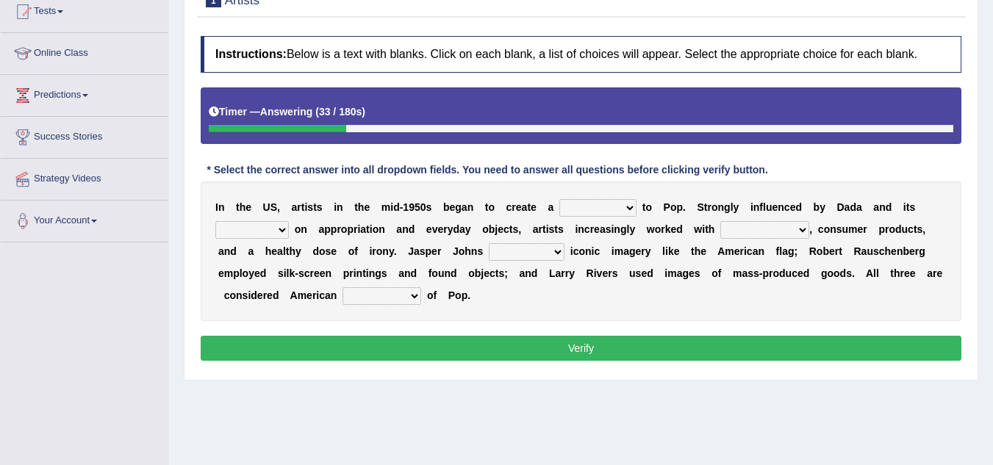
click at [626, 206] on select "bridge distribution cap finale" at bounding box center [597, 208] width 77 height 18
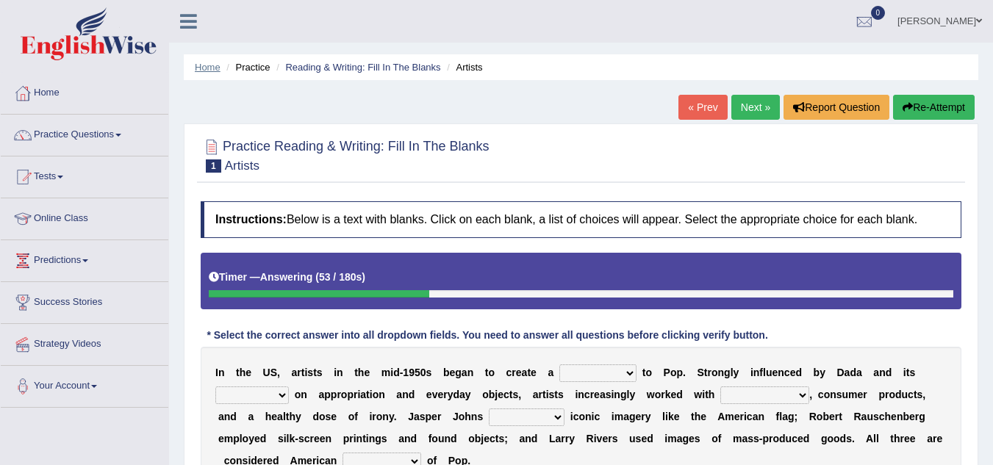
click at [199, 70] on link "Home" at bounding box center [208, 67] width 26 height 11
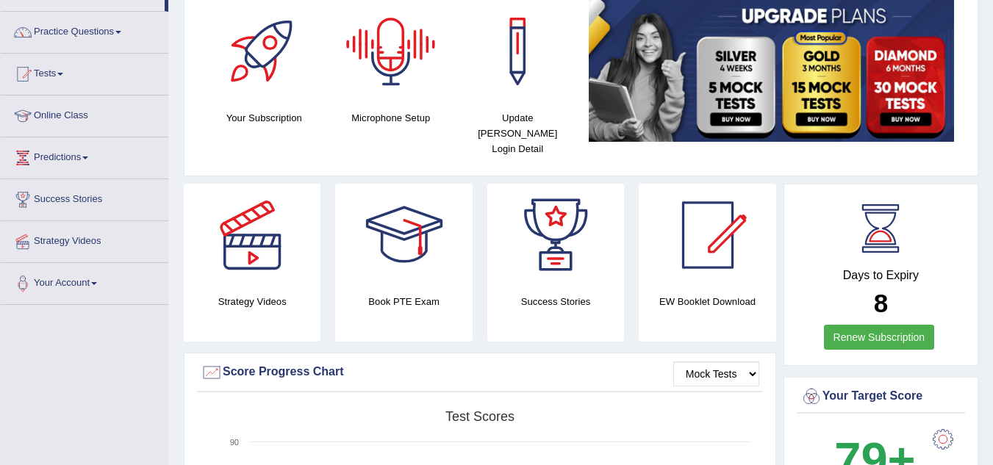
scroll to position [104, 0]
